Goal: Information Seeking & Learning: Compare options

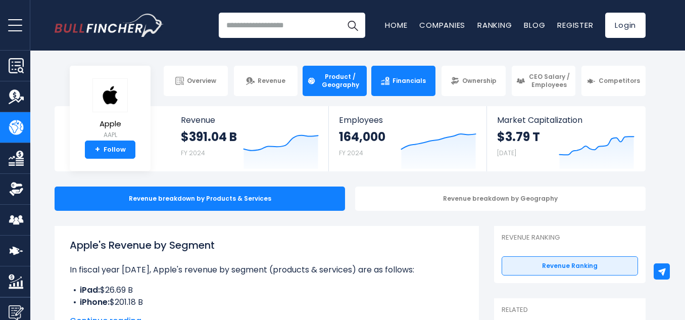
click at [399, 84] on span "Financials" at bounding box center [409, 81] width 33 height 8
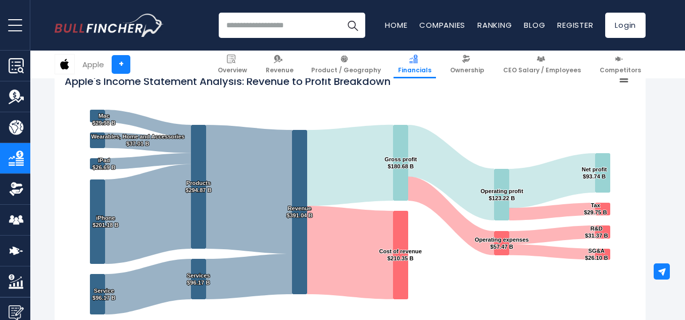
scroll to position [193, 0]
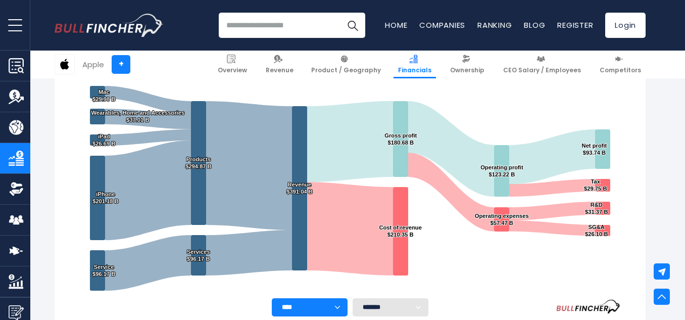
click at [68, 68] on img at bounding box center [64, 64] width 19 height 19
click at [289, 21] on input "search" at bounding box center [292, 25] width 146 height 25
type input "*"
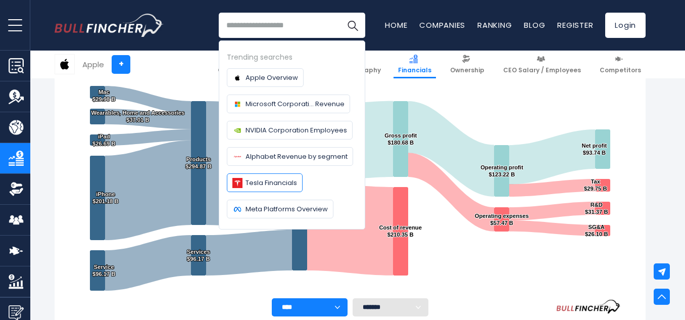
click at [260, 182] on span "Tesla Financials" at bounding box center [272, 182] width 52 height 11
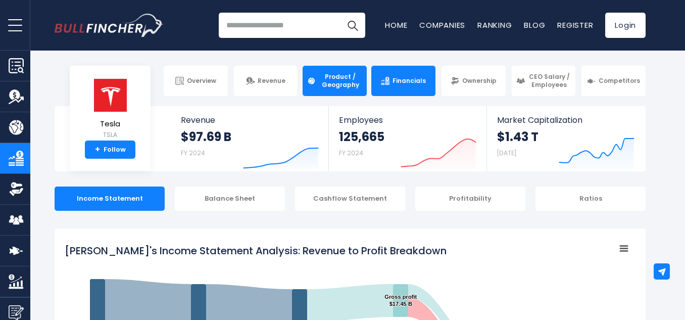
click at [331, 81] on span "Product / Geography" at bounding box center [340, 81] width 43 height 16
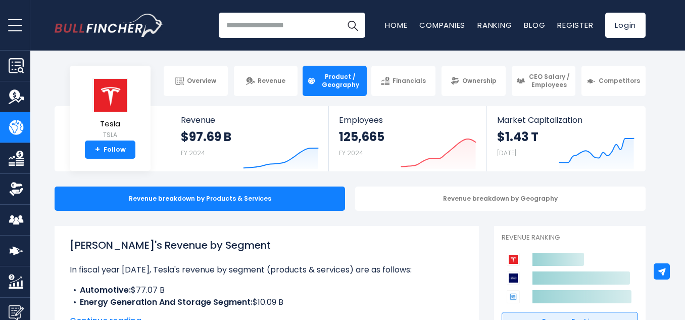
click at [251, 30] on input "search" at bounding box center [292, 25] width 146 height 25
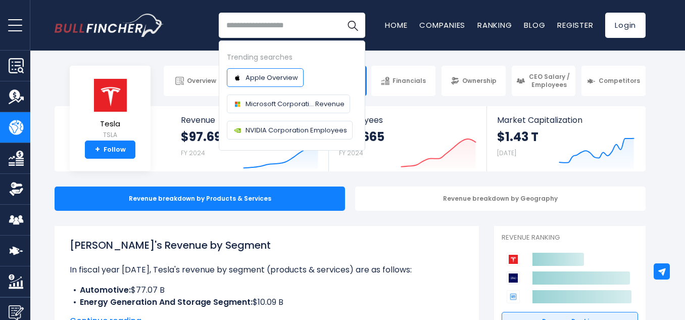
click at [268, 74] on span "Apple Overview" at bounding box center [272, 77] width 53 height 11
